Goal: Information Seeking & Learning: Learn about a topic

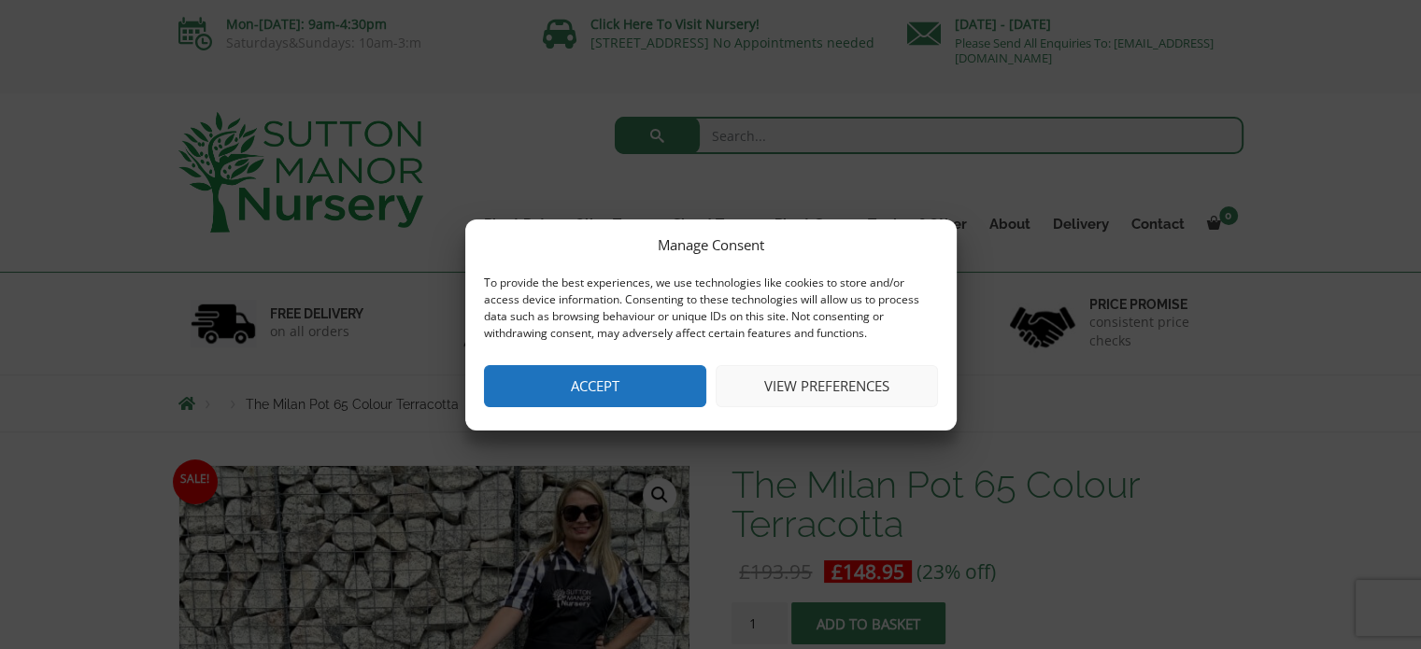
click at [586, 369] on button "Accept" at bounding box center [595, 386] width 222 height 42
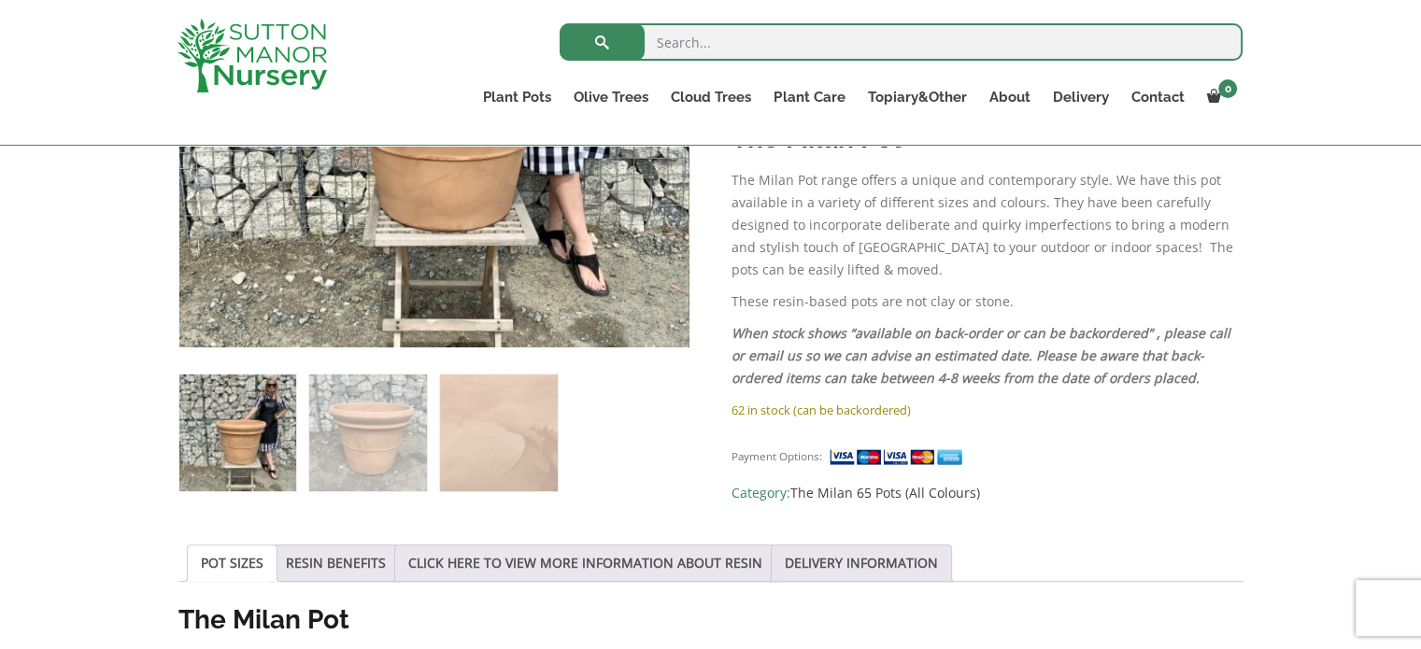
scroll to position [647, 0]
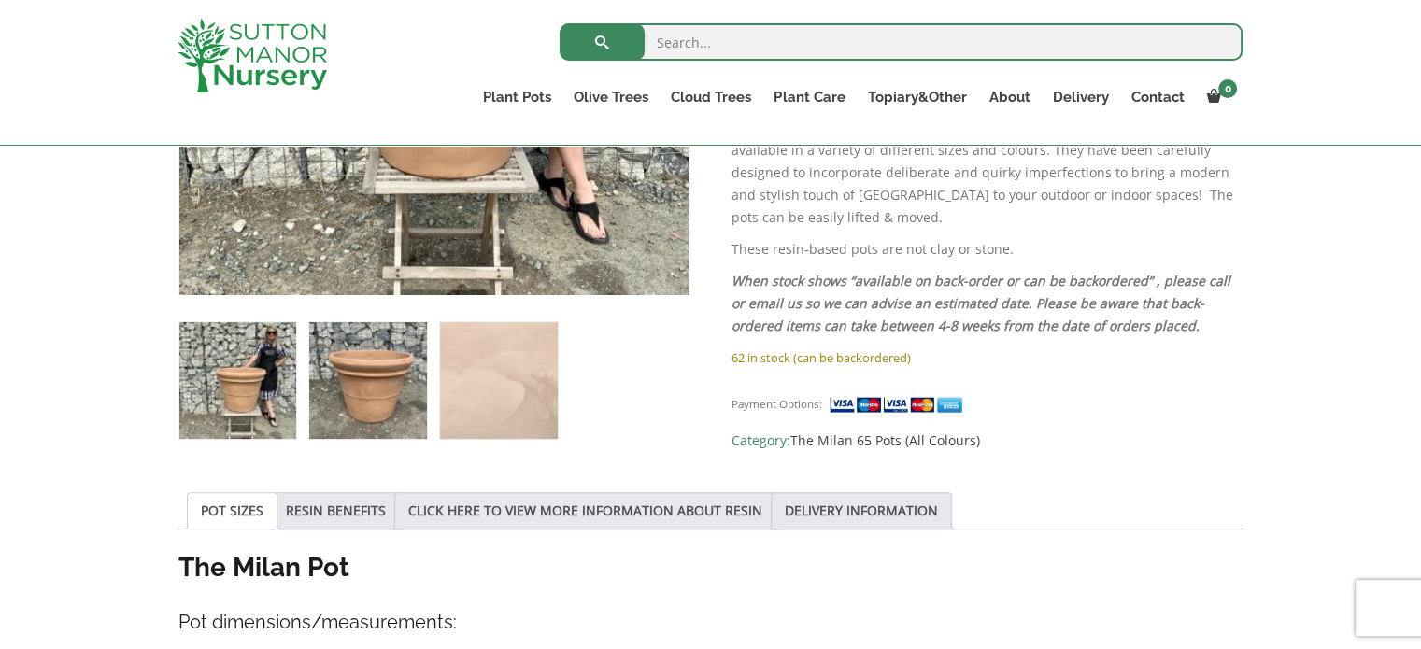
click at [371, 428] on img at bounding box center [367, 380] width 117 height 117
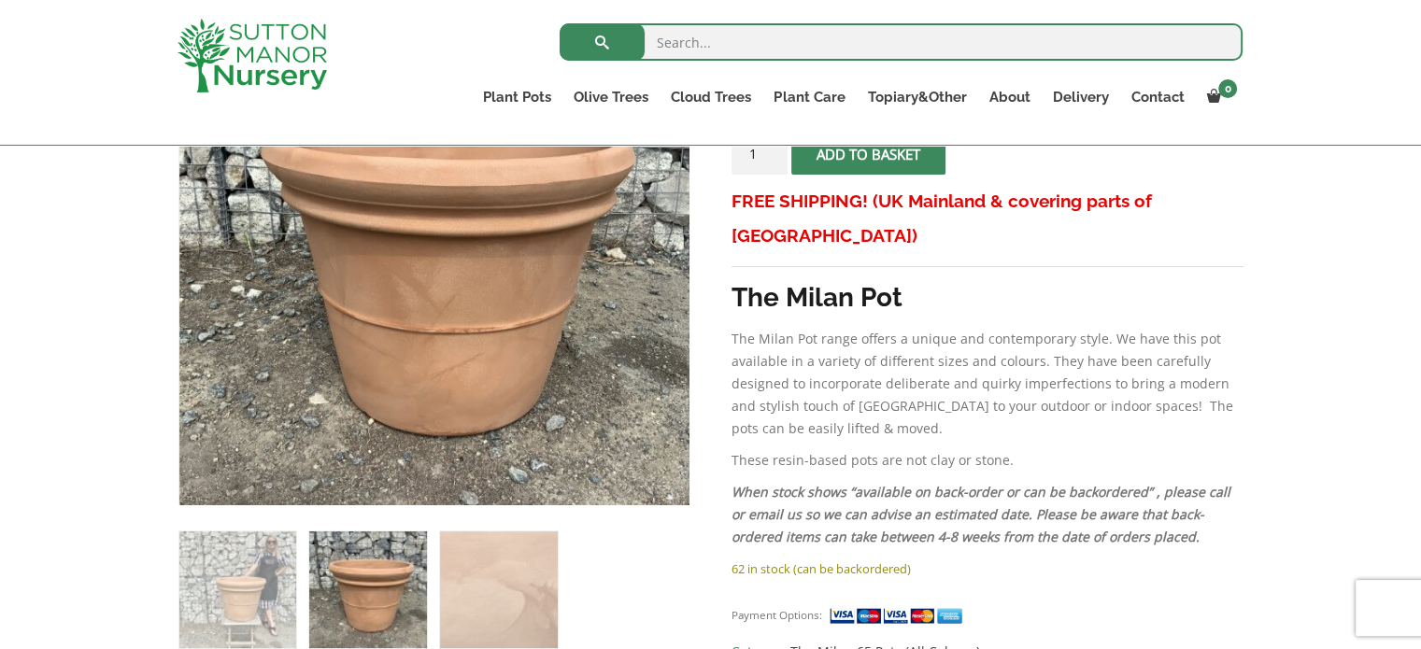
scroll to position [419, 0]
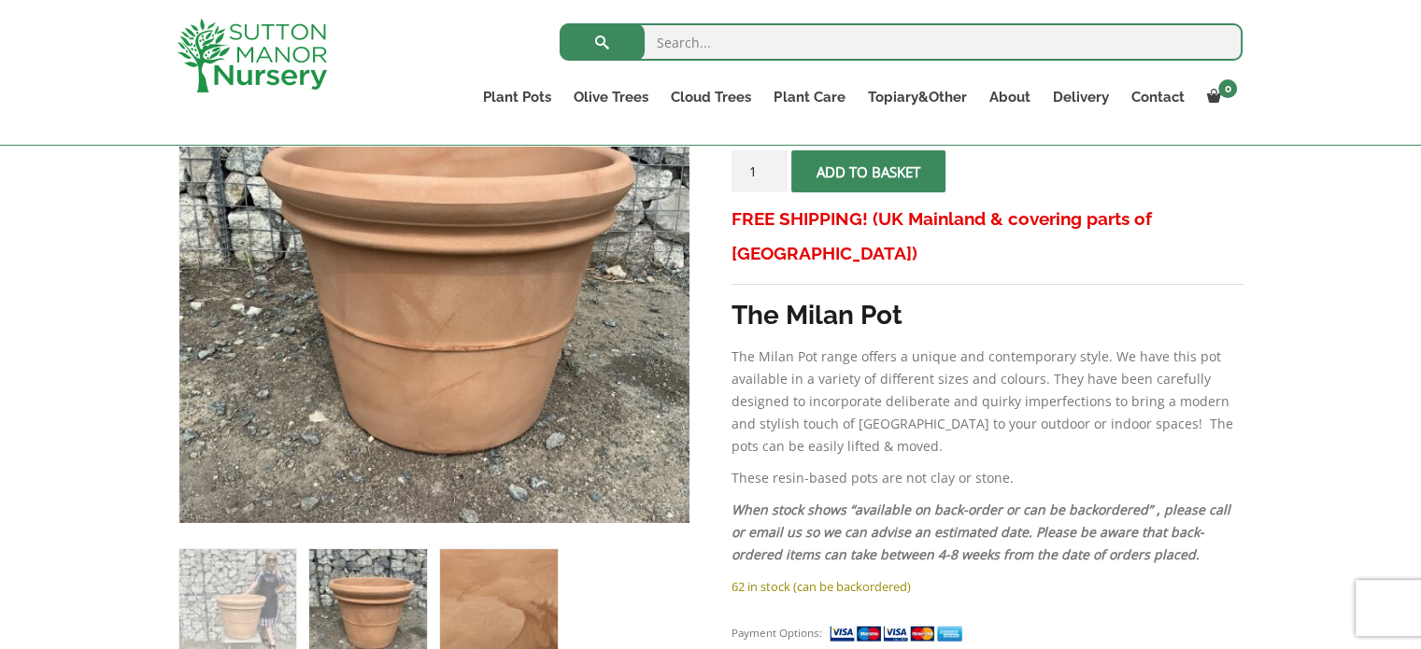
click at [490, 579] on img at bounding box center [498, 607] width 117 height 117
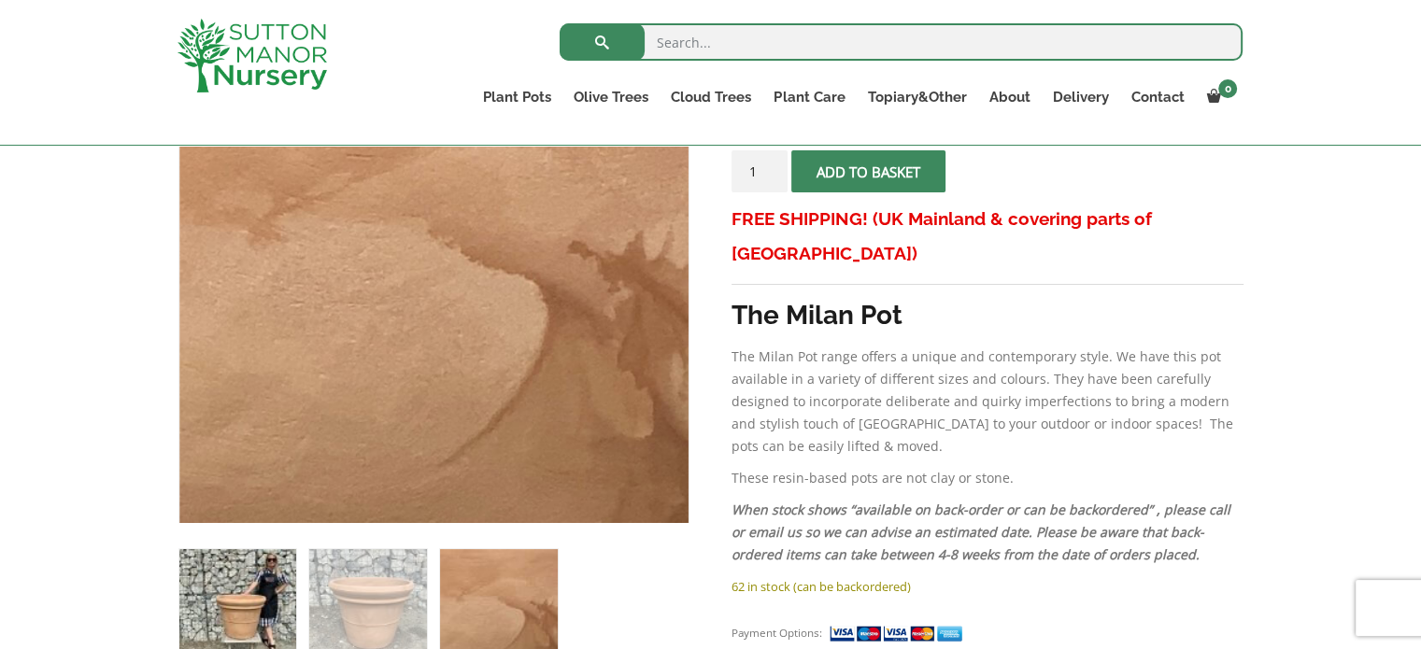
click at [263, 576] on img at bounding box center [237, 607] width 117 height 117
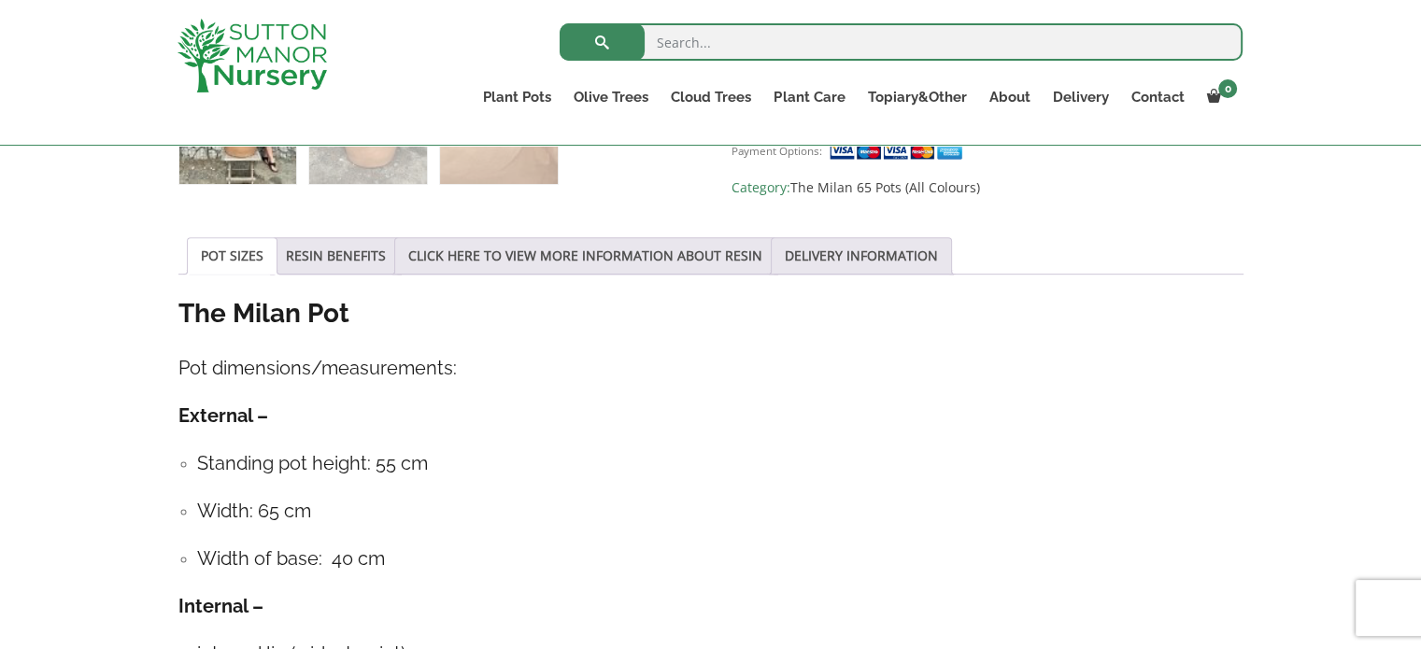
scroll to position [911, 0]
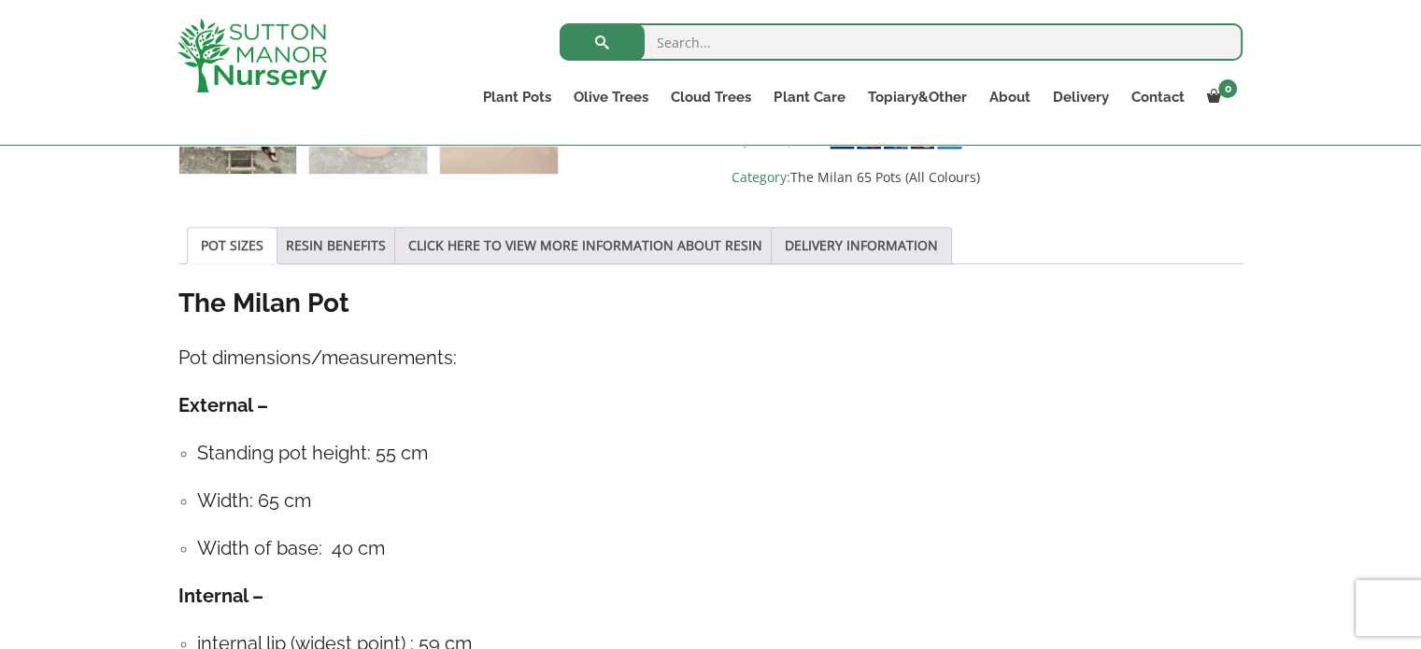
click at [337, 263] on ul "POT SIZES RESIN BENEFITS CLICK HERE TO VIEW MORE INFORMATION ABOUT RESIN DELIVE…" at bounding box center [710, 245] width 1065 height 37
click at [340, 250] on link "RESIN BENEFITS" at bounding box center [336, 246] width 100 height 36
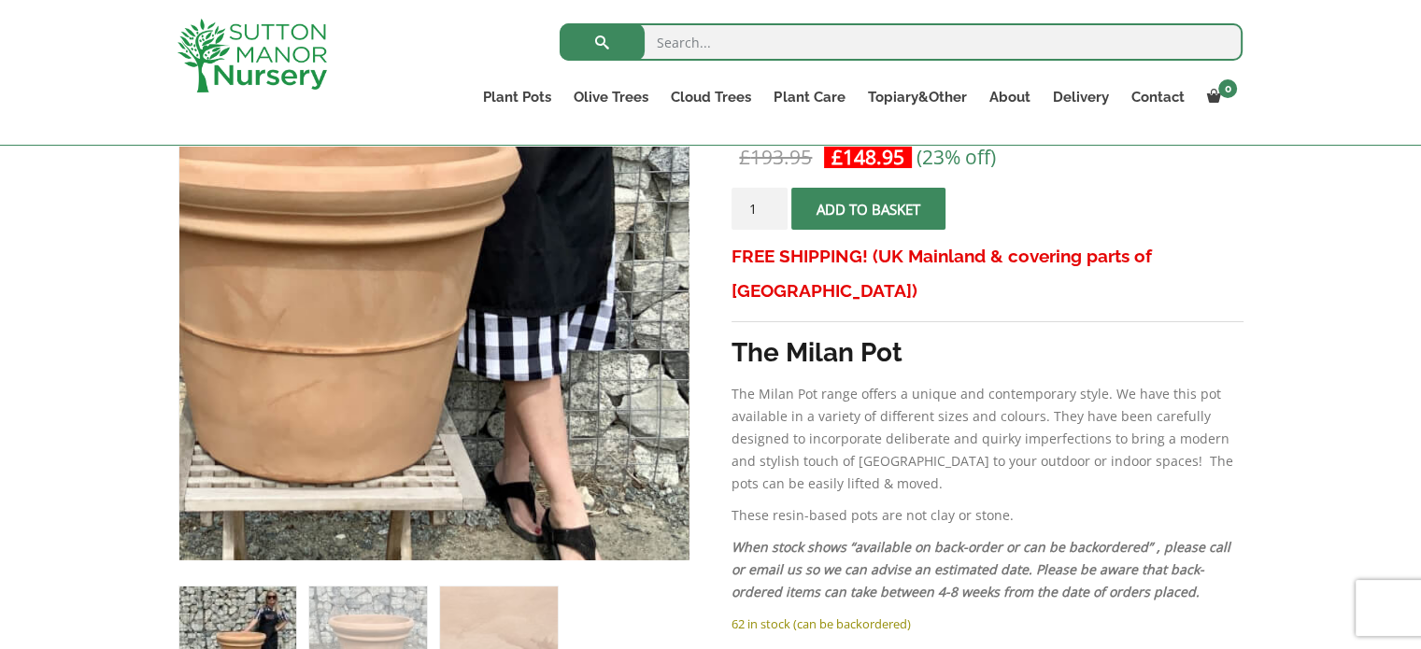
scroll to position [368, 0]
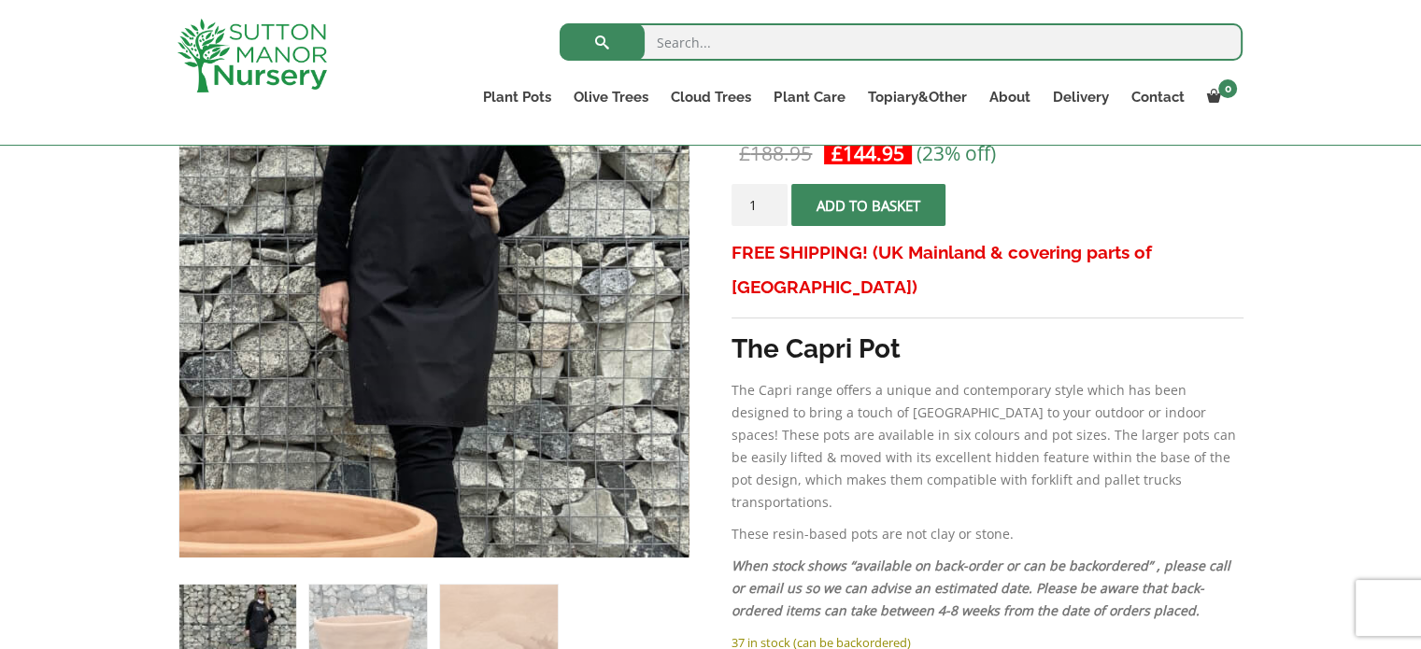
scroll to position [362, 0]
